Goal: Transaction & Acquisition: Purchase product/service

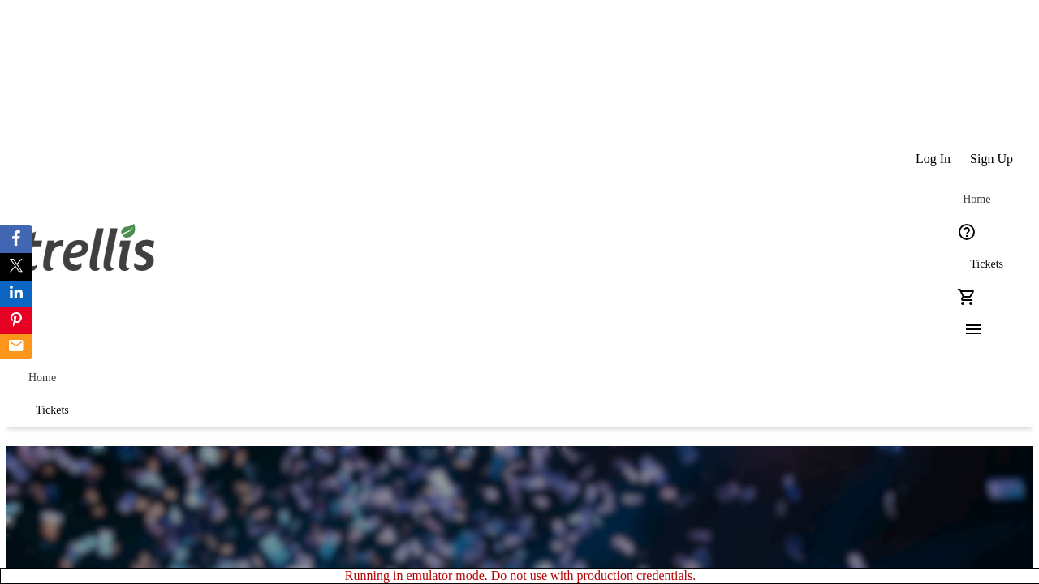
click at [993, 152] on span "Sign Up" at bounding box center [991, 159] width 43 height 15
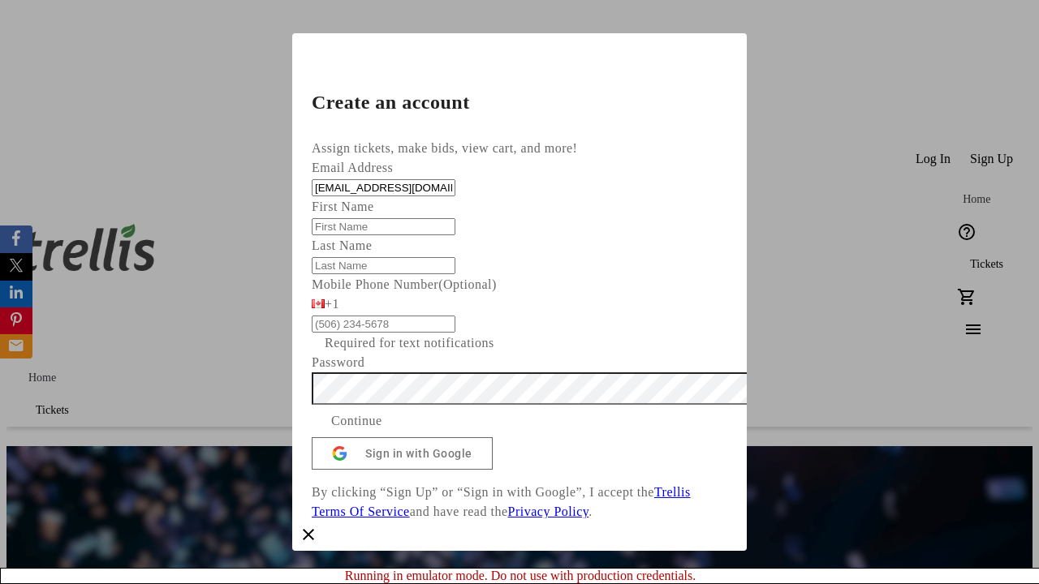
type input "[EMAIL_ADDRESS][DOMAIN_NAME]"
type input "Blaze"
type input "[PERSON_NAME]"
click at [382, 431] on span "Continue" at bounding box center [356, 420] width 51 height 19
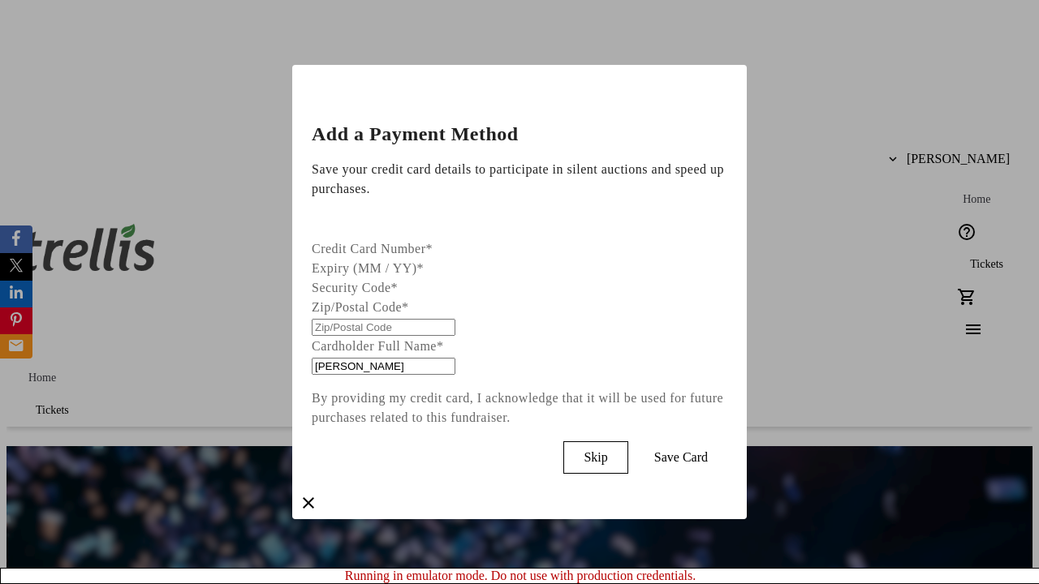
click at [607, 454] on span "Skip" at bounding box center [596, 457] width 24 height 15
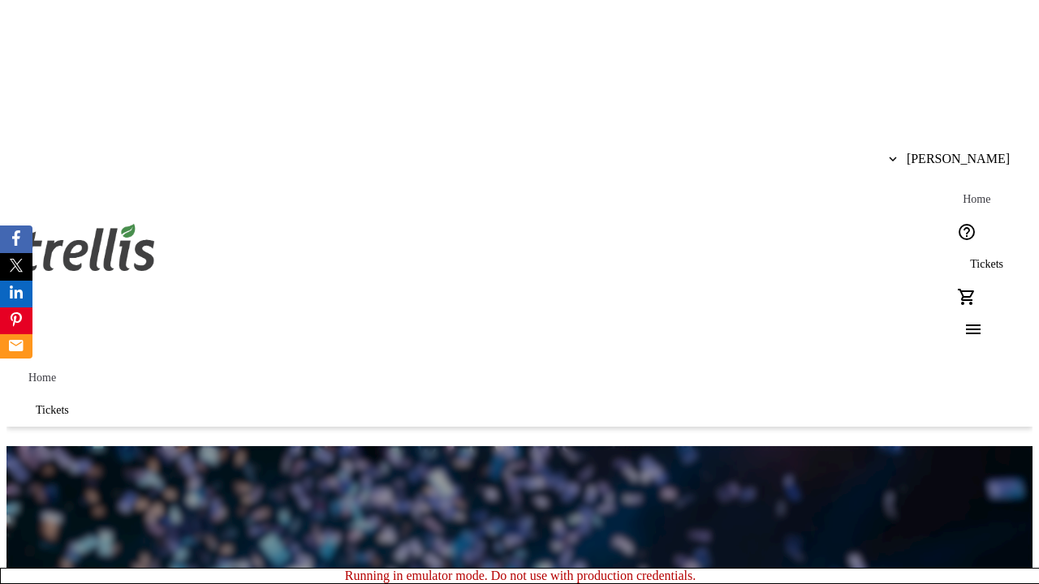
click at [970, 258] on span "Tickets" at bounding box center [986, 264] width 33 height 13
